Goal: Transaction & Acquisition: Purchase product/service

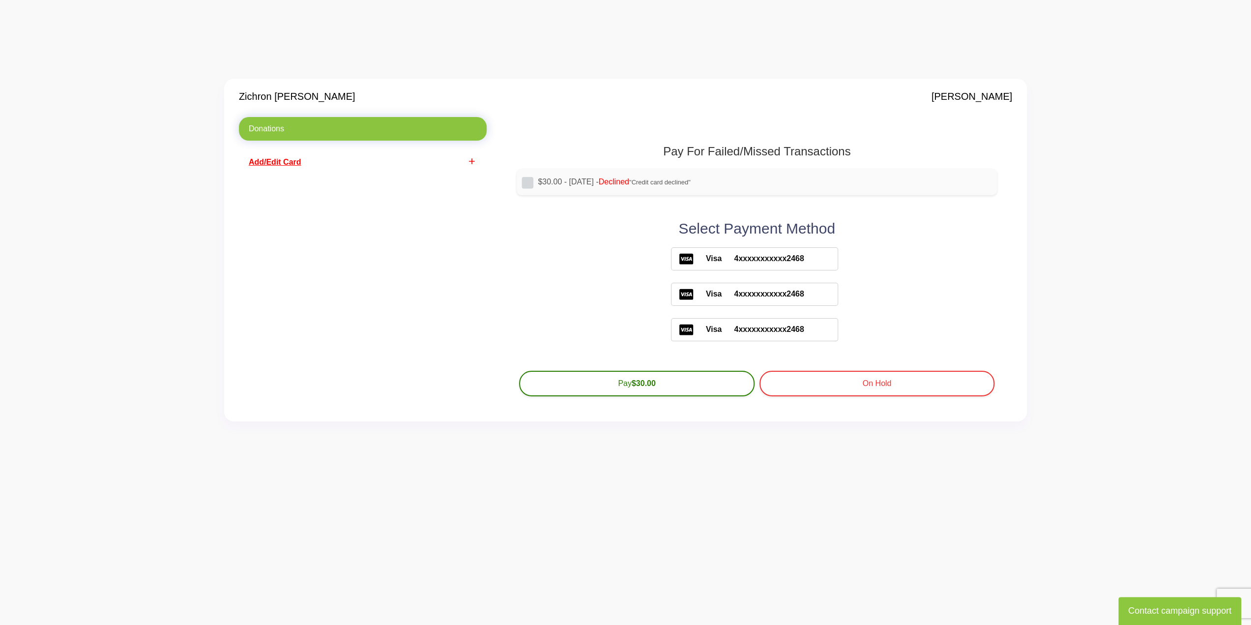
click at [293, 164] on span "Add/Edit Card" at bounding box center [275, 162] width 53 height 8
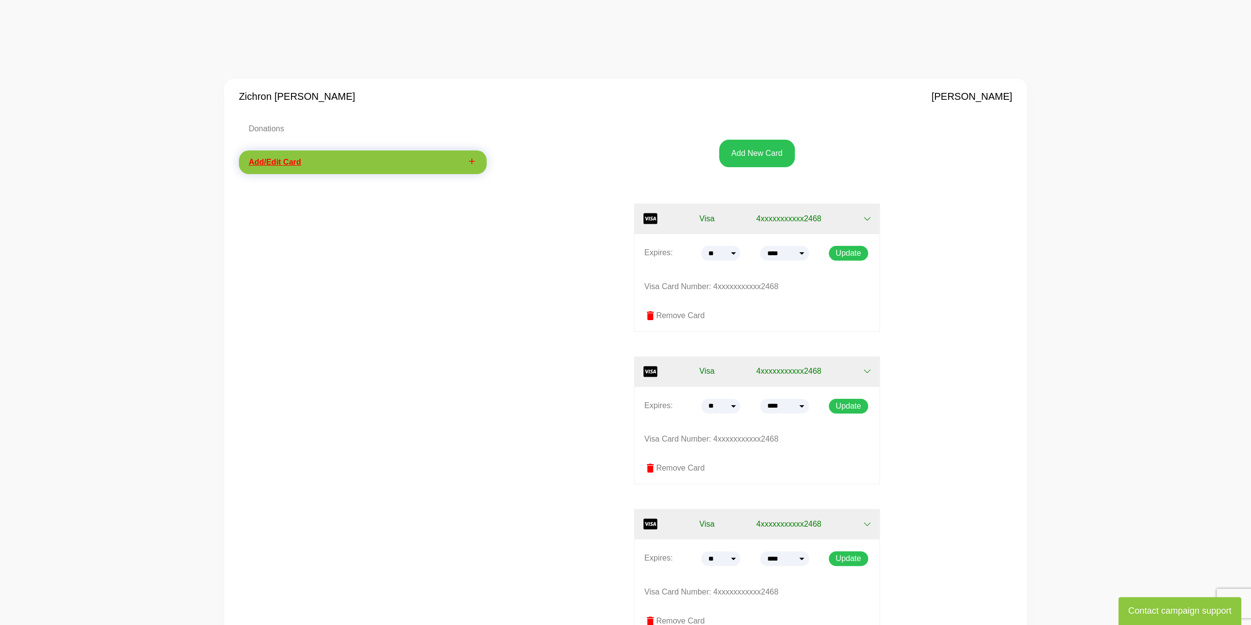
click at [678, 317] on label "delete Remove Card" at bounding box center [757, 316] width 225 height 12
click at [678, 314] on label "delete Remove Card" at bounding box center [757, 316] width 225 height 12
click at [759, 151] on button "Add New Card" at bounding box center [757, 154] width 76 height 28
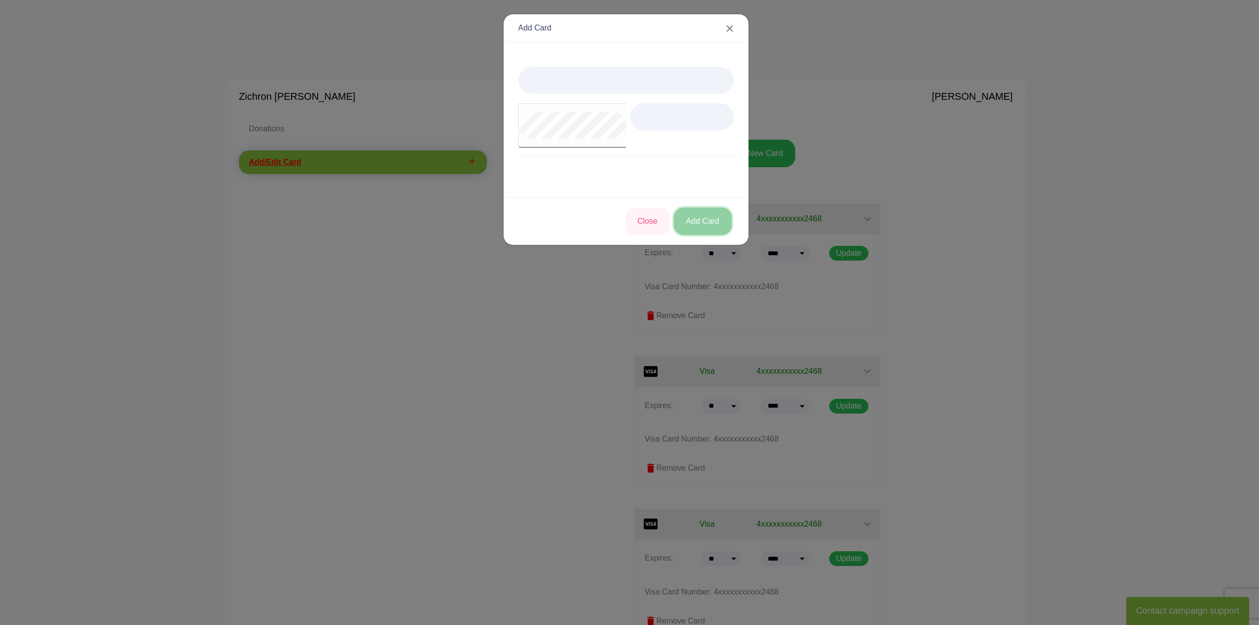
click at [701, 227] on button "Add Card" at bounding box center [703, 222] width 58 height 28
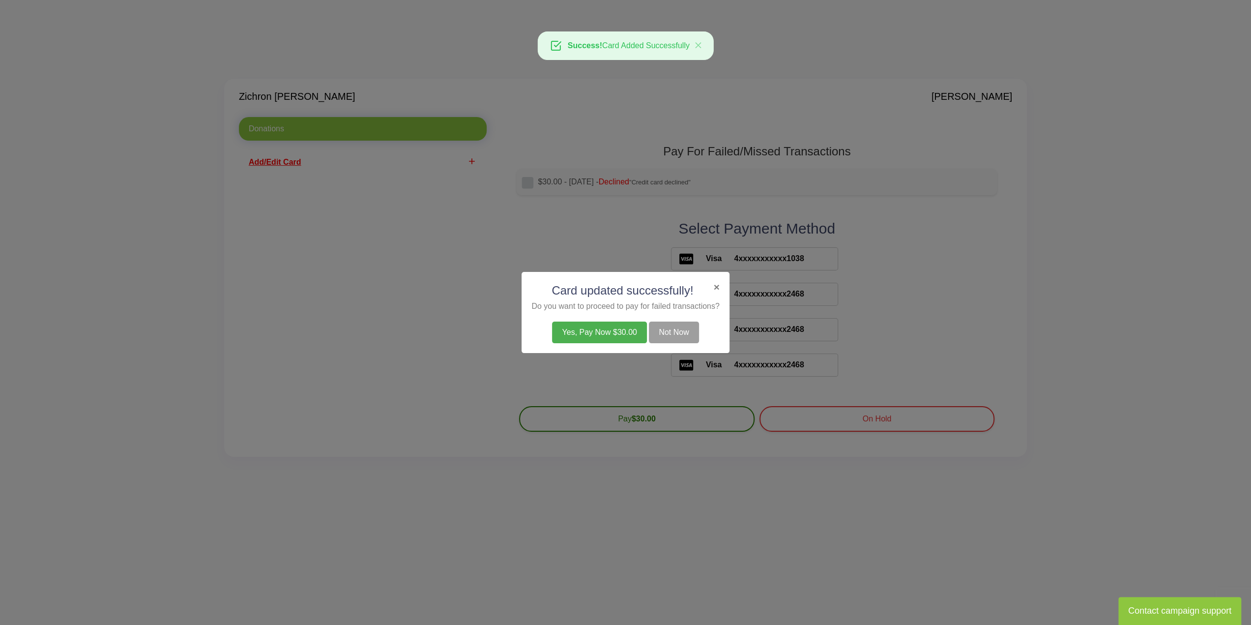
click at [600, 330] on button "Yes, Pay Now $30.00" at bounding box center [599, 333] width 94 height 22
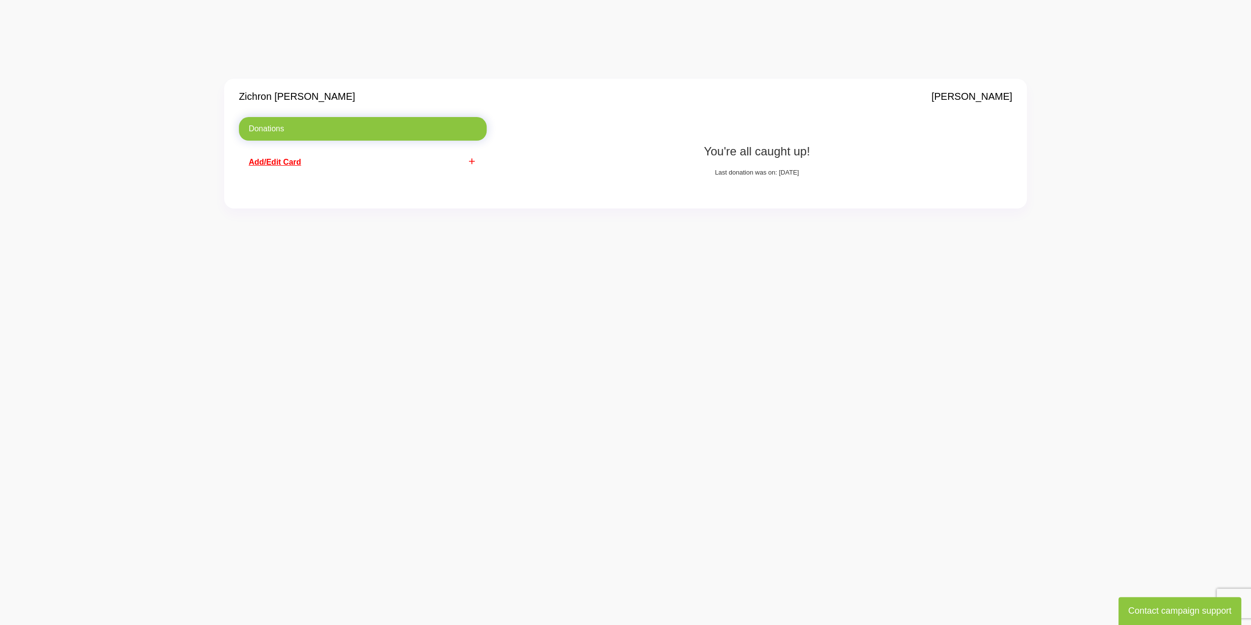
click at [282, 158] on span "Add/Edit Card" at bounding box center [275, 162] width 53 height 8
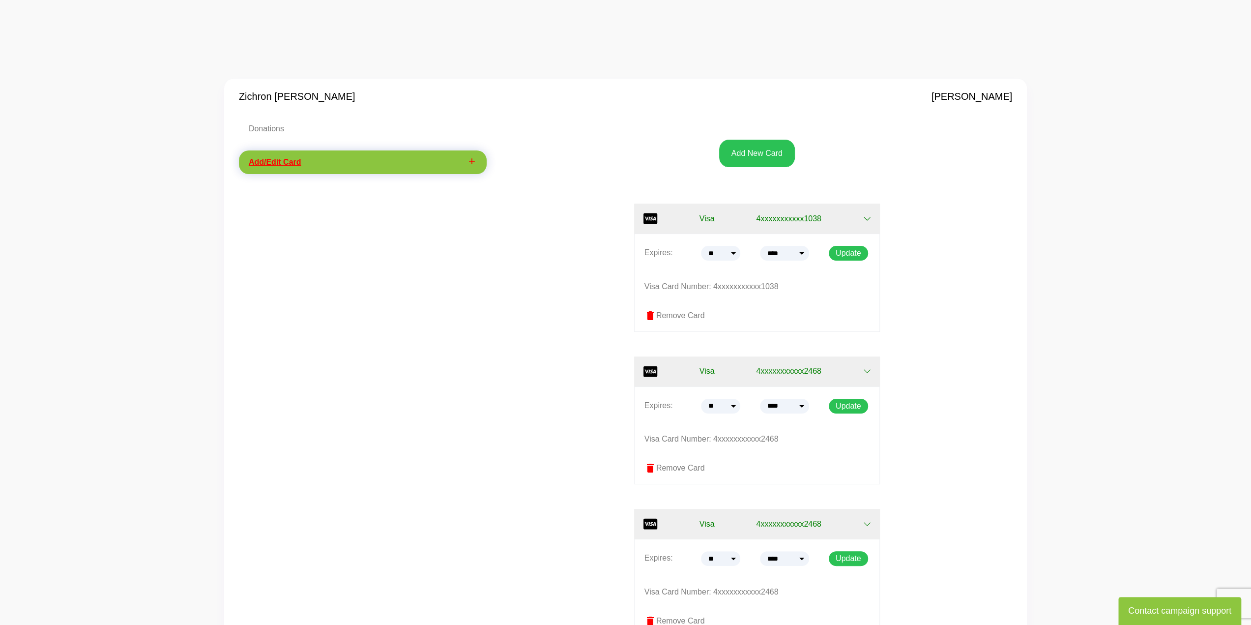
click at [676, 465] on label "delete Remove Card" at bounding box center [757, 468] width 225 height 12
click at [650, 465] on span "delete" at bounding box center [651, 468] width 12 height 12
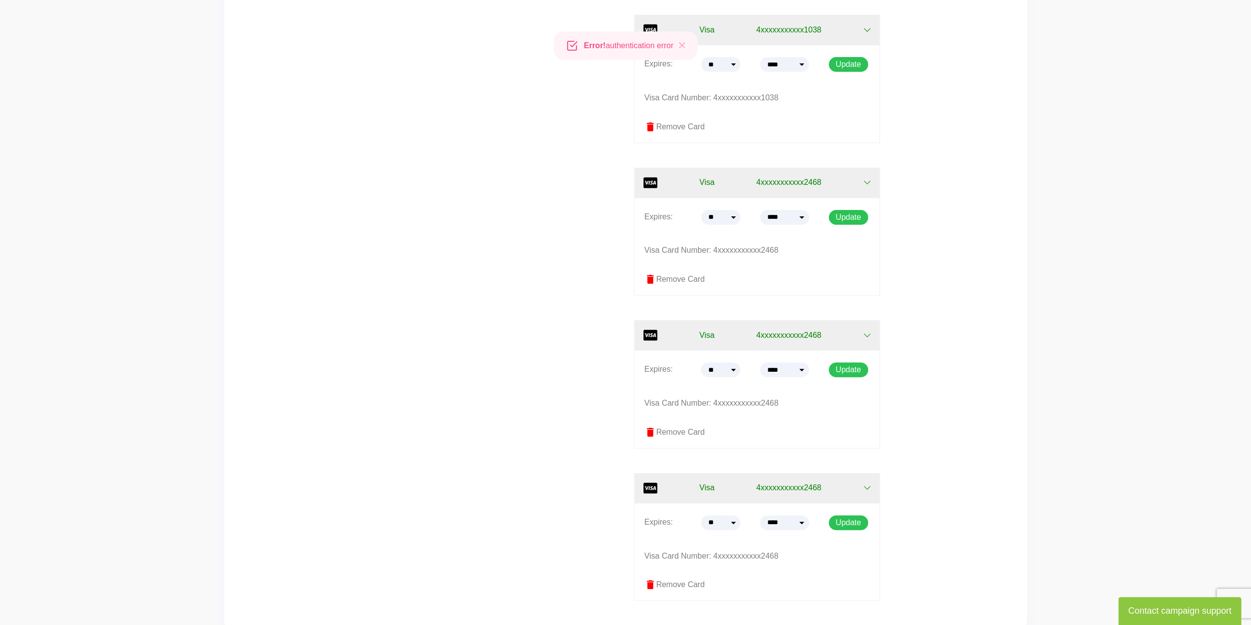
scroll to position [197, 0]
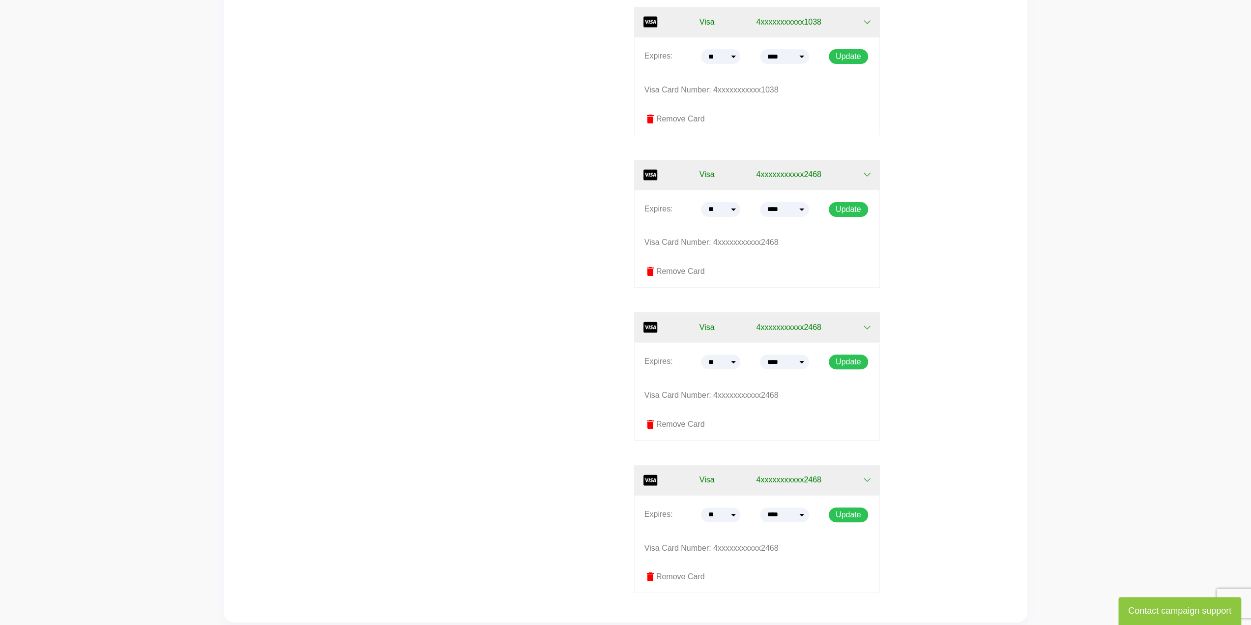
click at [663, 423] on label "delete Remove Card" at bounding box center [757, 424] width 225 height 12
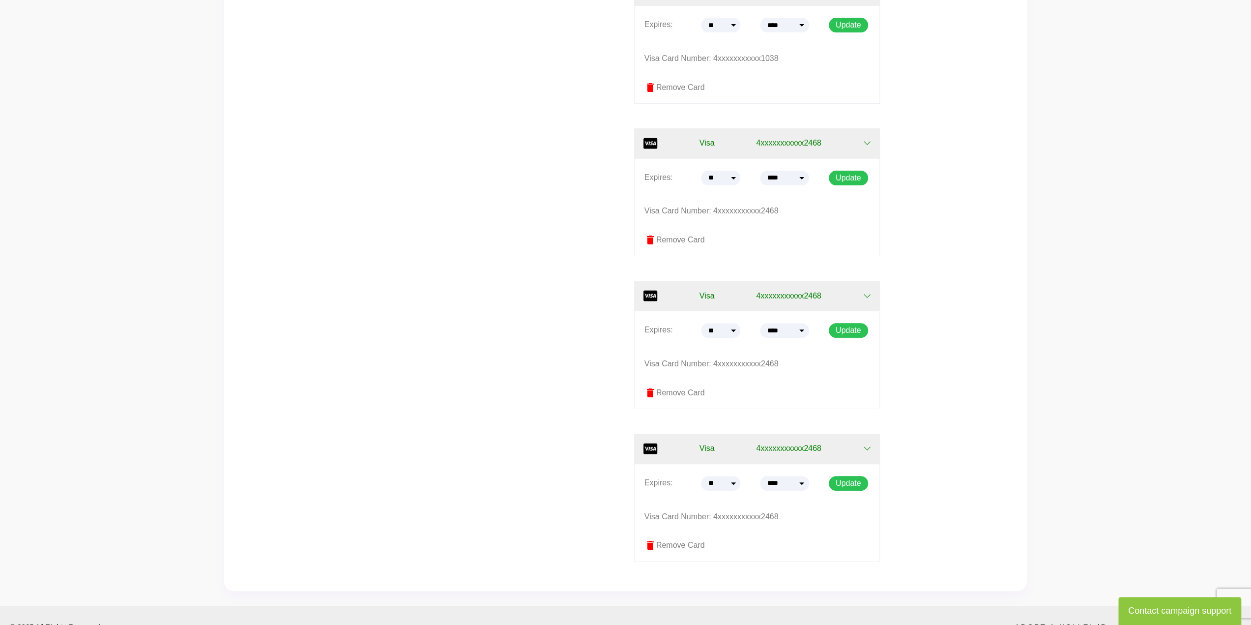
scroll to position [257, 0]
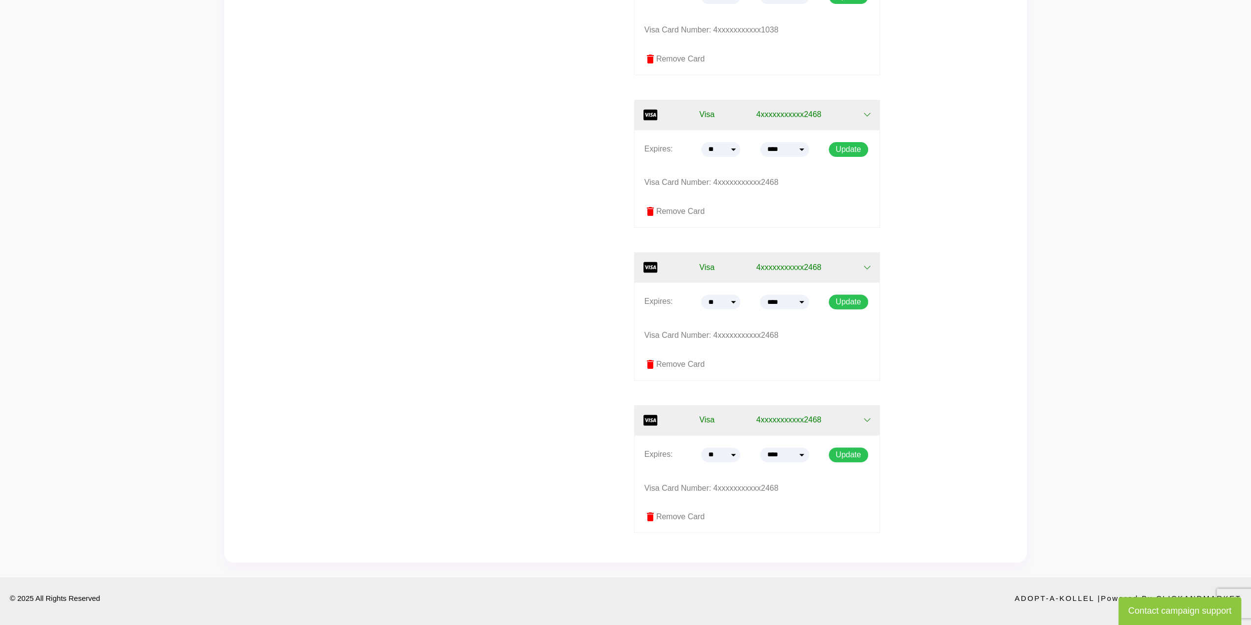
click at [679, 515] on label "delete Remove Card" at bounding box center [757, 517] width 225 height 12
